Goal: Information Seeking & Learning: Find specific fact

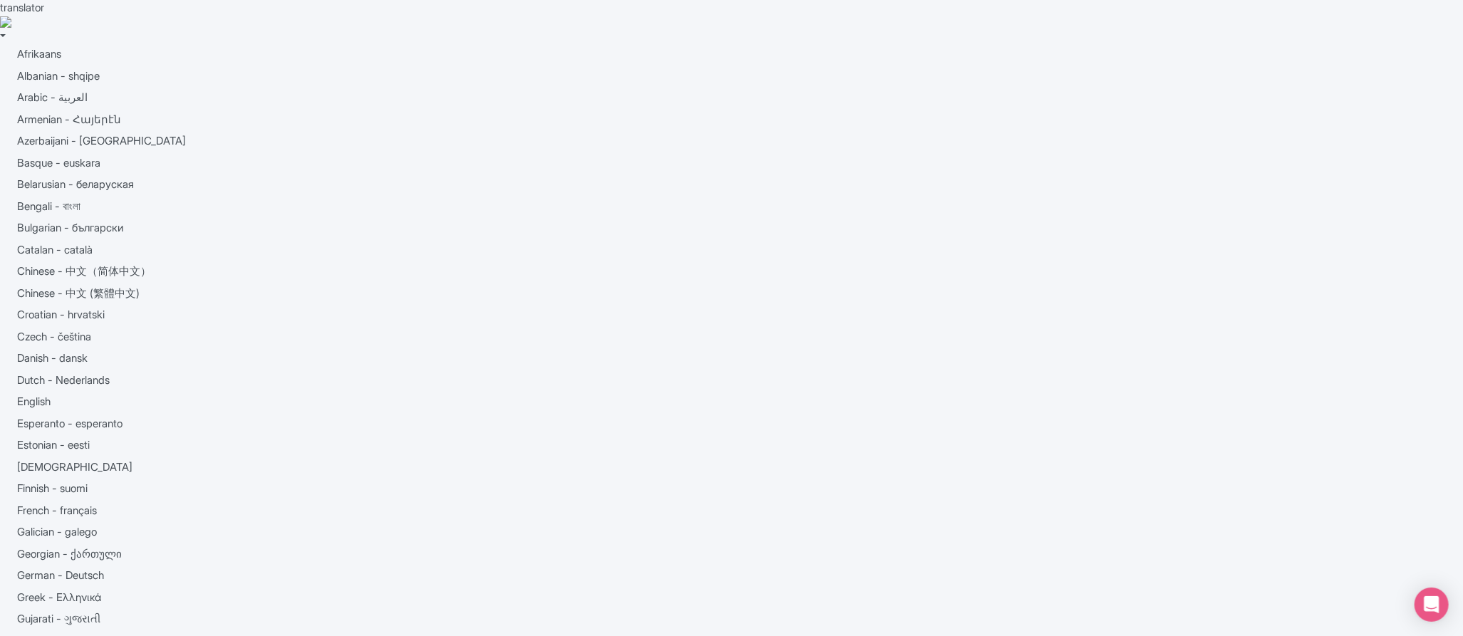
type input "lik"
